Goal: Check status: Check status

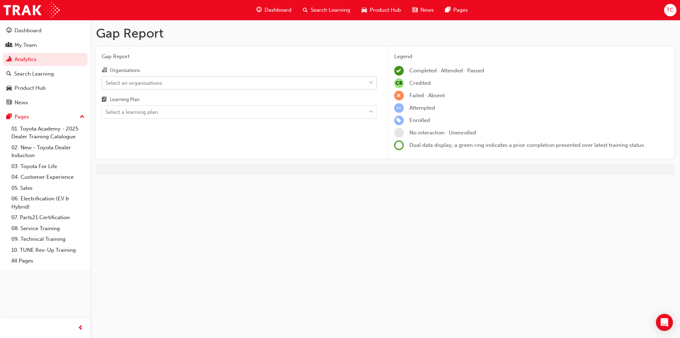
click at [210, 82] on div "Select an organisations" at bounding box center [234, 83] width 264 height 12
click at [106, 82] on input "Organisations Select an organisations" at bounding box center [106, 82] width 1 height 6
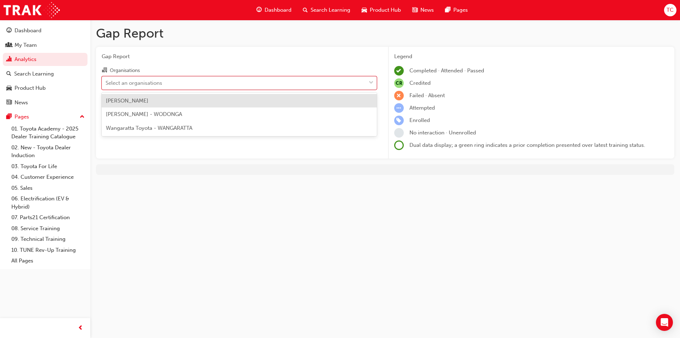
click at [194, 118] on div "[PERSON_NAME] - WODONGA" at bounding box center [239, 114] width 275 height 14
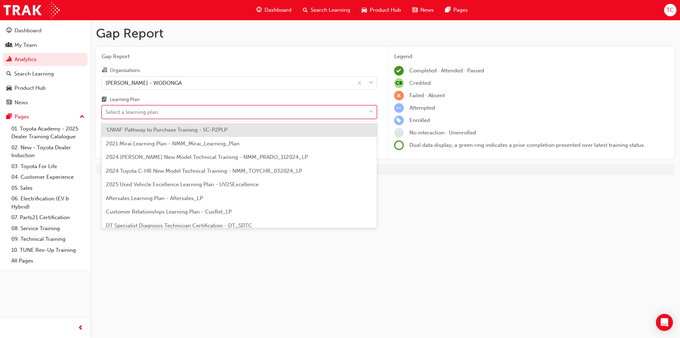
click at [186, 111] on div "Select a learning plan" at bounding box center [234, 112] width 264 height 12
click at [106, 111] on input "Learning Plan option 'OWAF' Pathway to Purchase Training - SC-P2PLP focused, 1 …" at bounding box center [106, 112] width 1 height 6
click at [203, 83] on div "[PERSON_NAME] - WODONGA" at bounding box center [227, 83] width 251 height 12
click at [106, 83] on input "Organisations Jacob Toyota - WODONGA" at bounding box center [106, 82] width 1 height 6
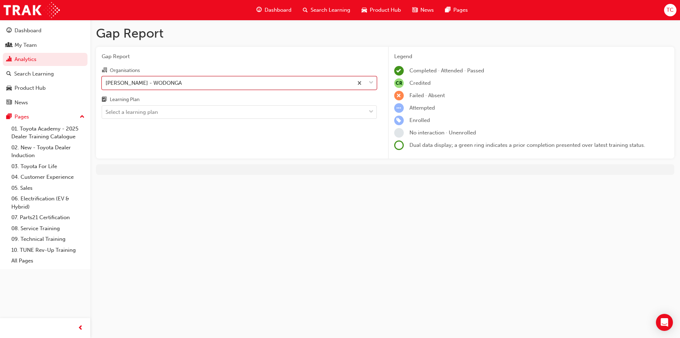
click at [203, 83] on div "[PERSON_NAME] - WODONGA" at bounding box center [227, 83] width 251 height 12
click at [106, 83] on input "Organisations option [PERSON_NAME] - WODONGA, selected. 0 results available. Se…" at bounding box center [106, 82] width 1 height 6
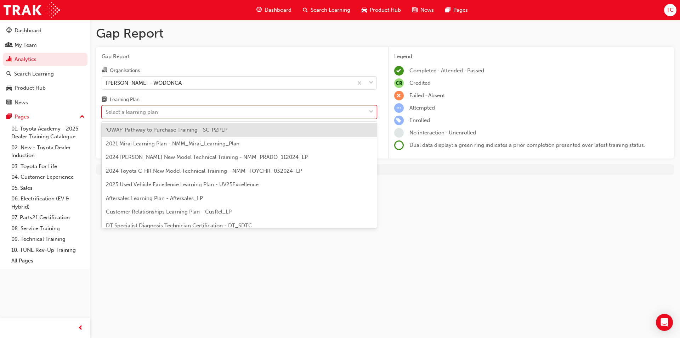
click at [191, 113] on div "Select a learning plan" at bounding box center [234, 112] width 264 height 12
click at [106, 113] on input "Learning Plan option 'OWAF' Pathway to Purchase Training - SC-P2PLP focused, 1 …" at bounding box center [106, 112] width 1 height 6
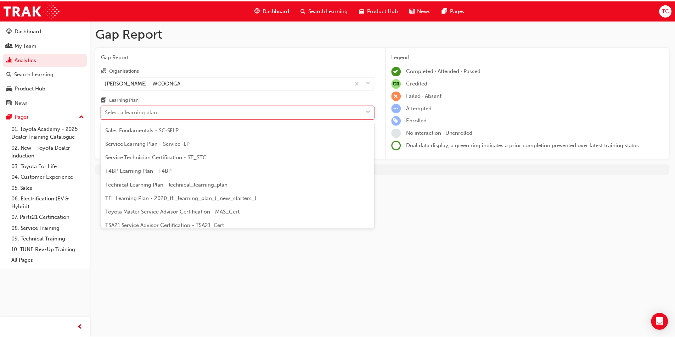
scroll to position [235, 0]
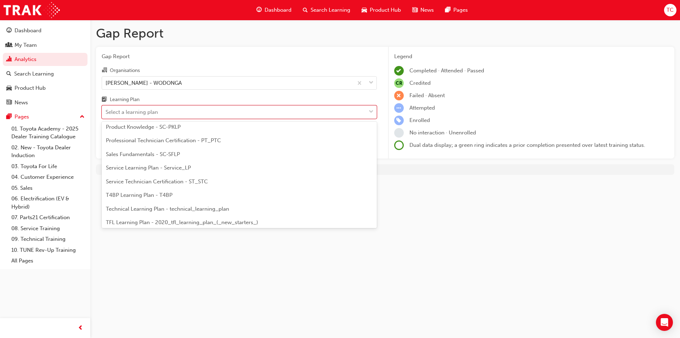
click at [202, 143] on span "Professional Technician Certification - PT_PTC" at bounding box center [163, 140] width 115 height 6
